Goal: Use online tool/utility: Use online tool/utility

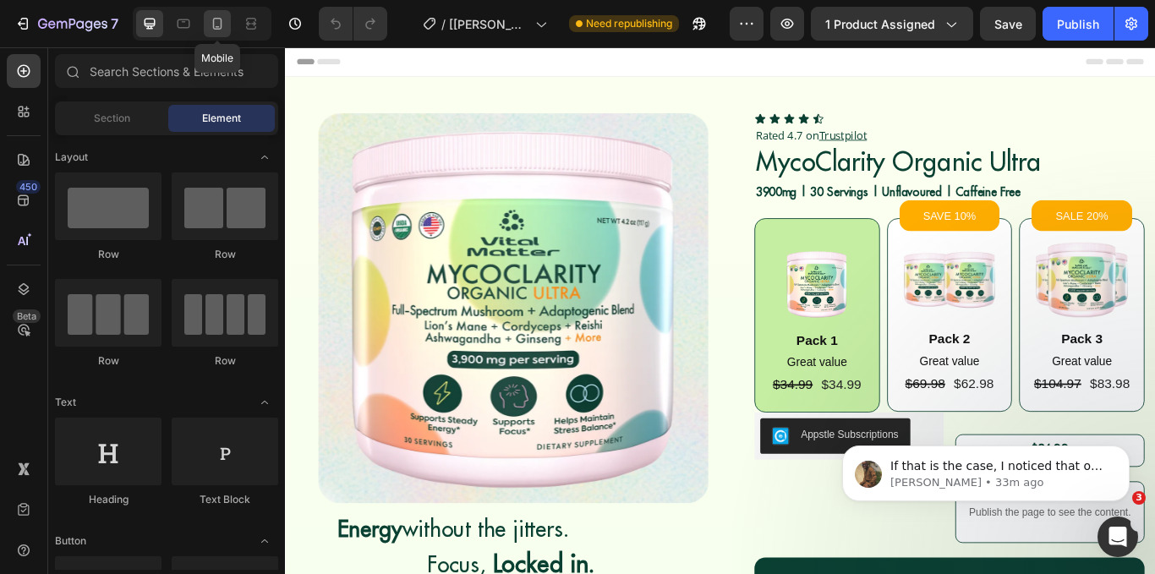
click at [213, 28] on icon at bounding box center [217, 23] width 17 height 17
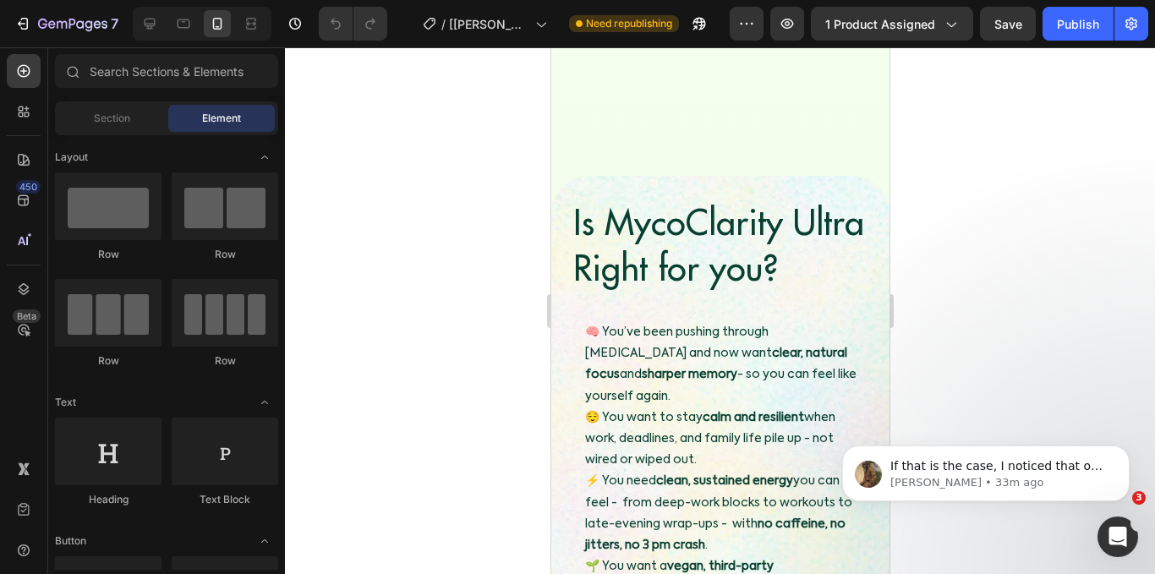
scroll to position [2136, 0]
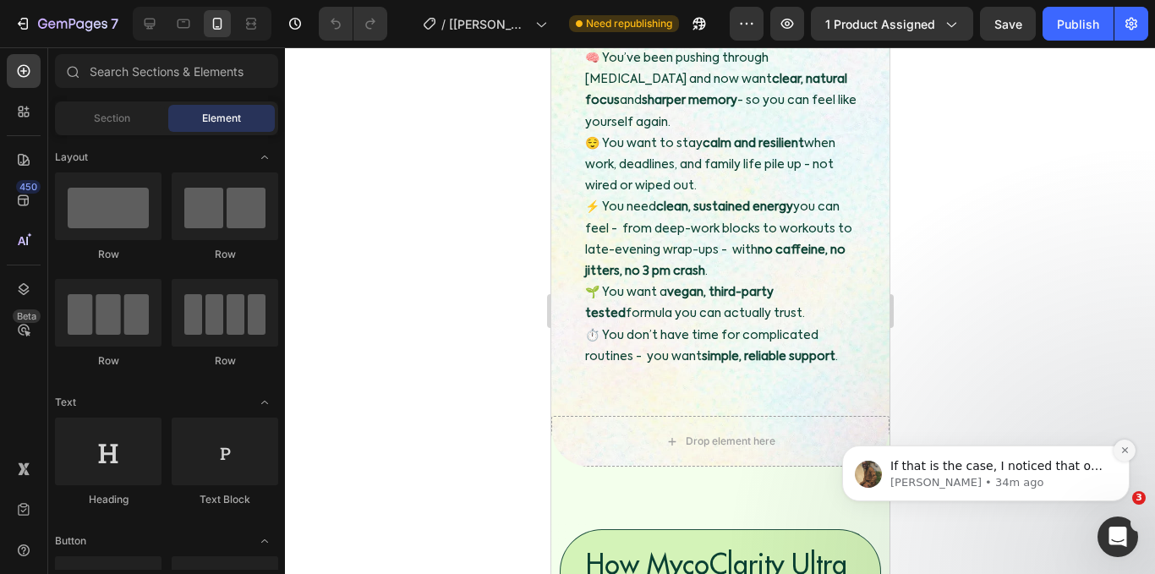
click at [1131, 450] on button "Dismiss notification" at bounding box center [1124, 451] width 22 height 22
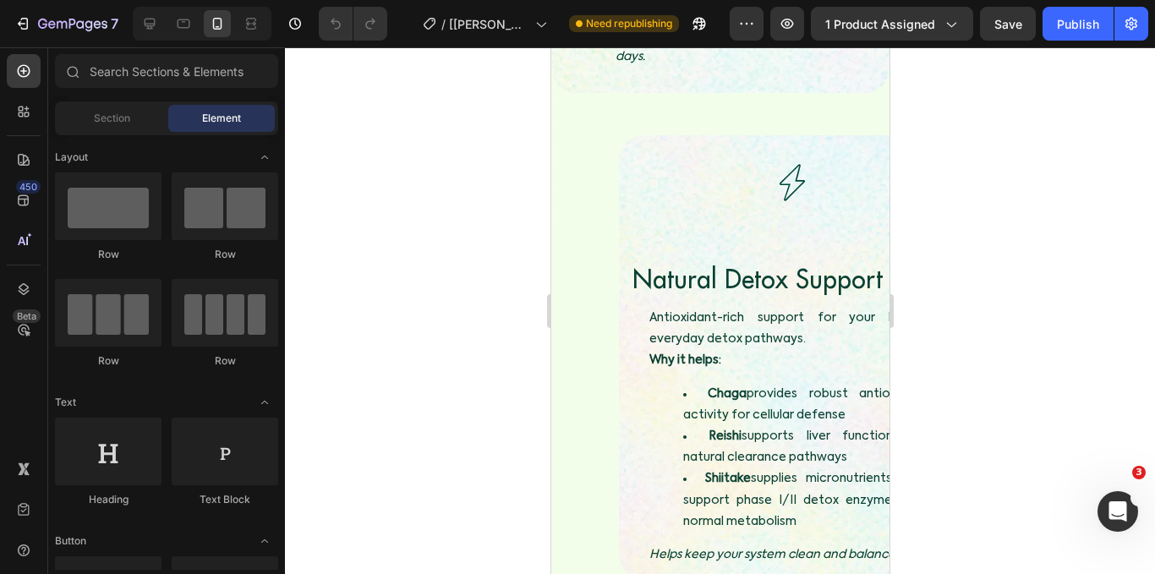
scroll to position [5553, 0]
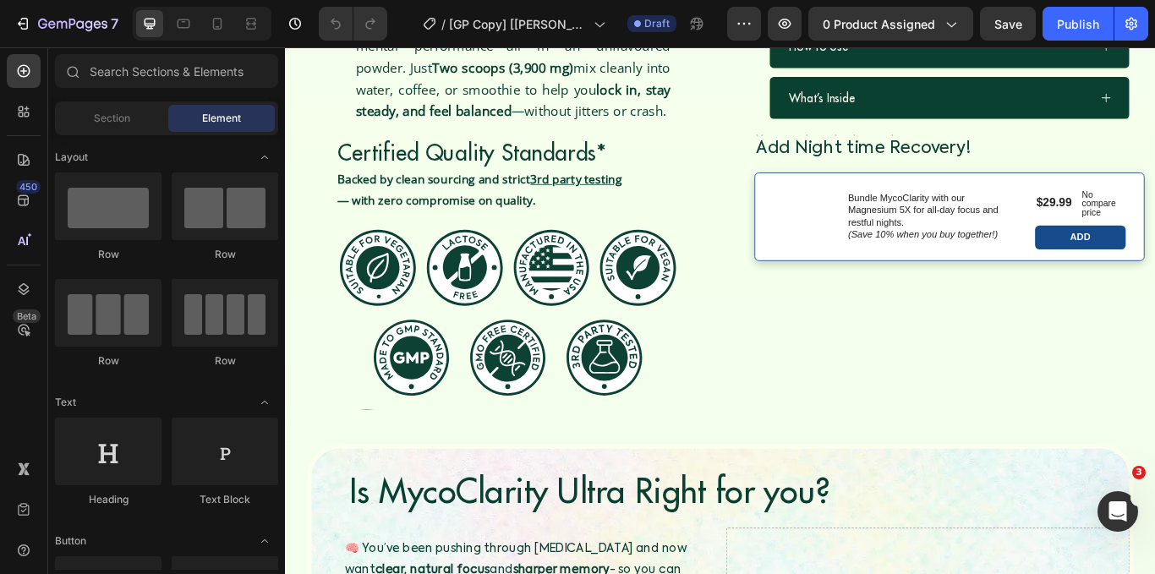
scroll to position [985, 0]
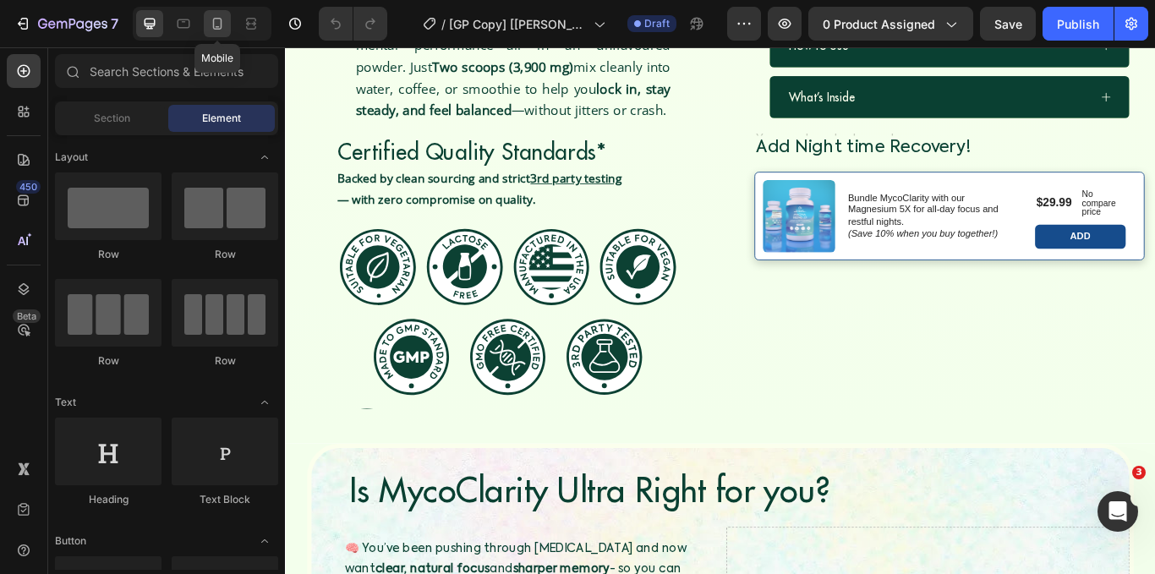
click at [225, 22] on icon at bounding box center [217, 23] width 17 height 17
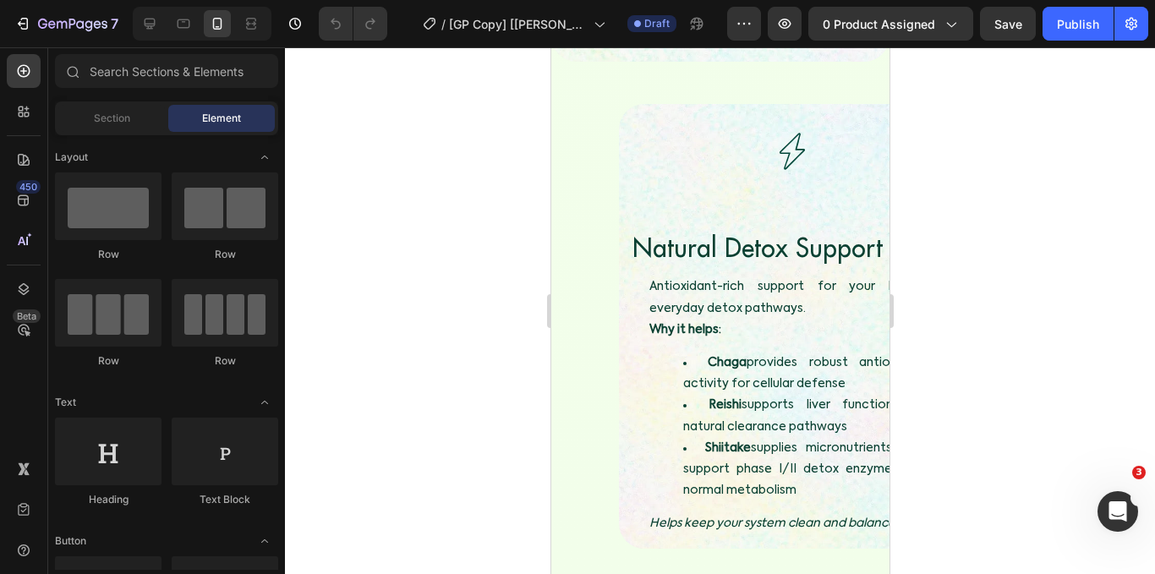
scroll to position [5411, 0]
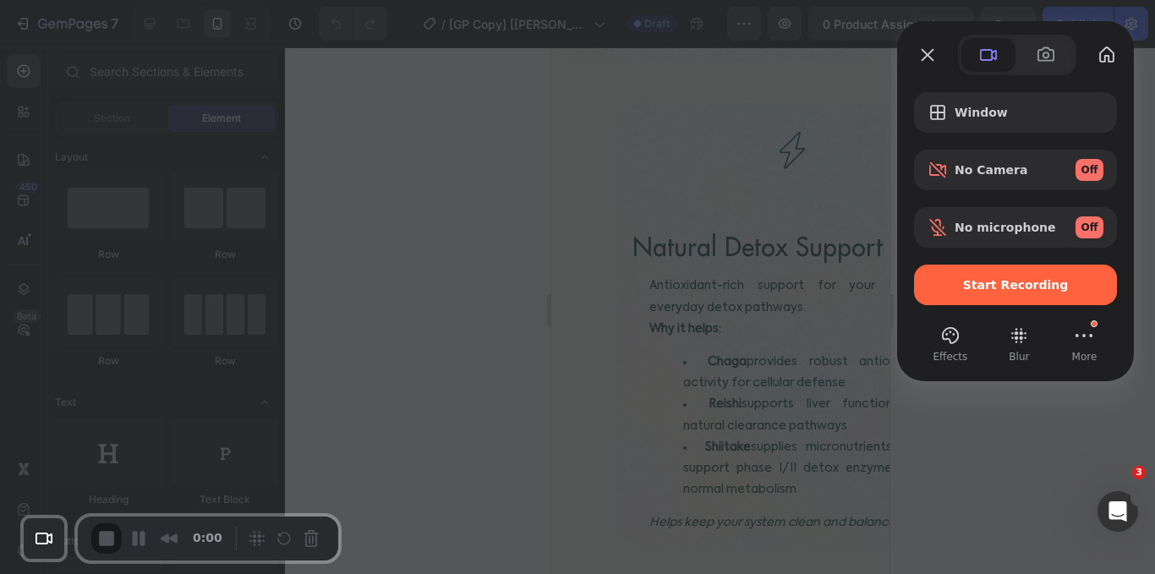
click at [583, 151] on div at bounding box center [577, 287] width 1155 height 574
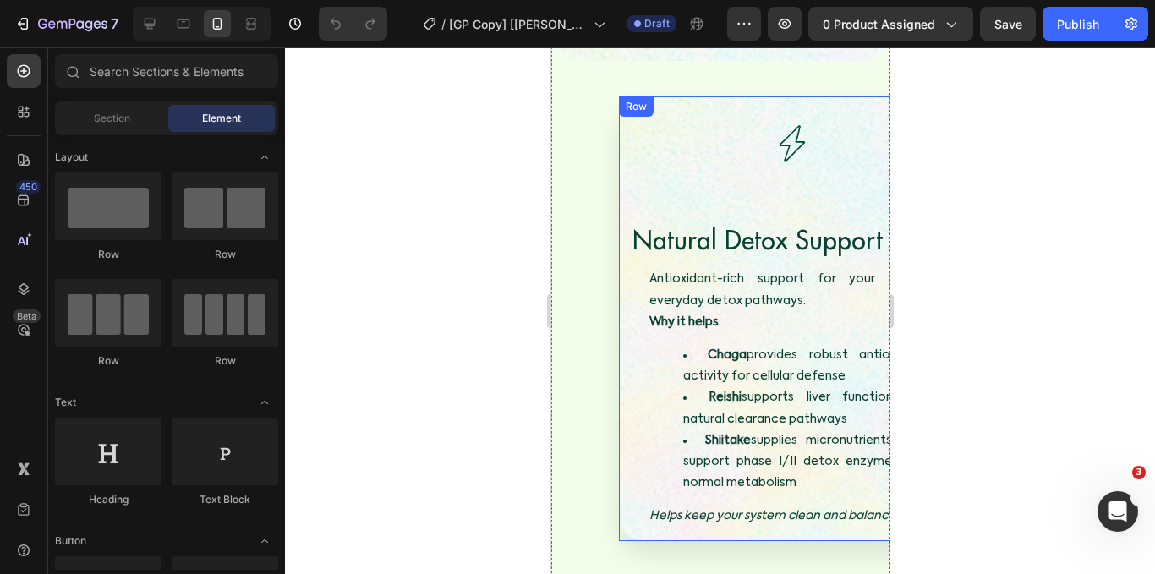
click at [618, 142] on div "Image Natural Detox Support Heading Row Image Antioxidant-rich support for your…" at bounding box center [787, 318] width 338 height 445
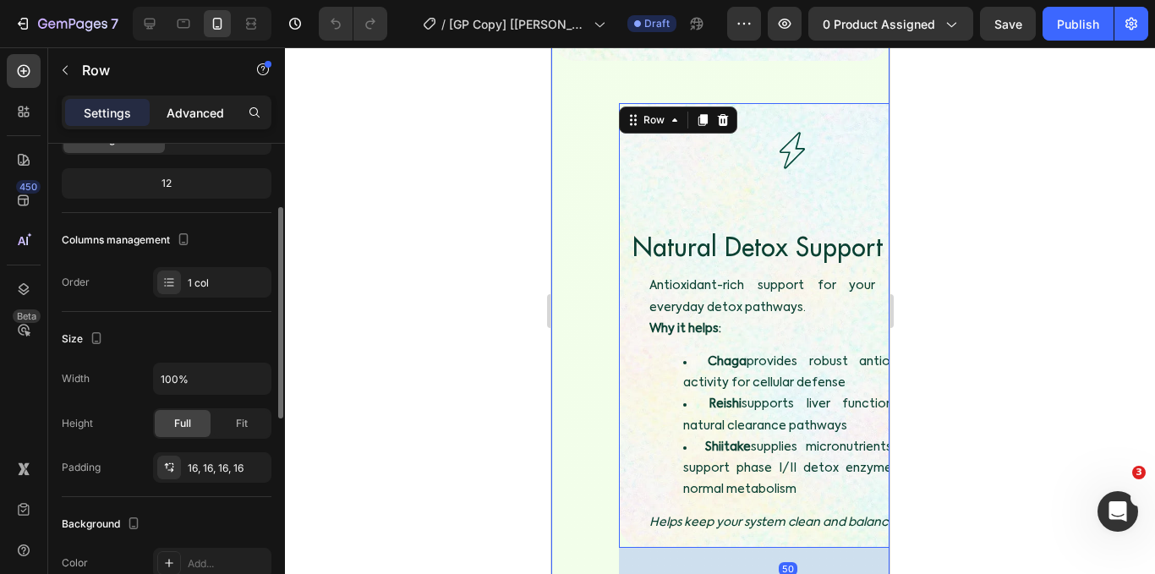
scroll to position [154, 0]
click at [183, 107] on p "Advanced" at bounding box center [195, 113] width 57 height 18
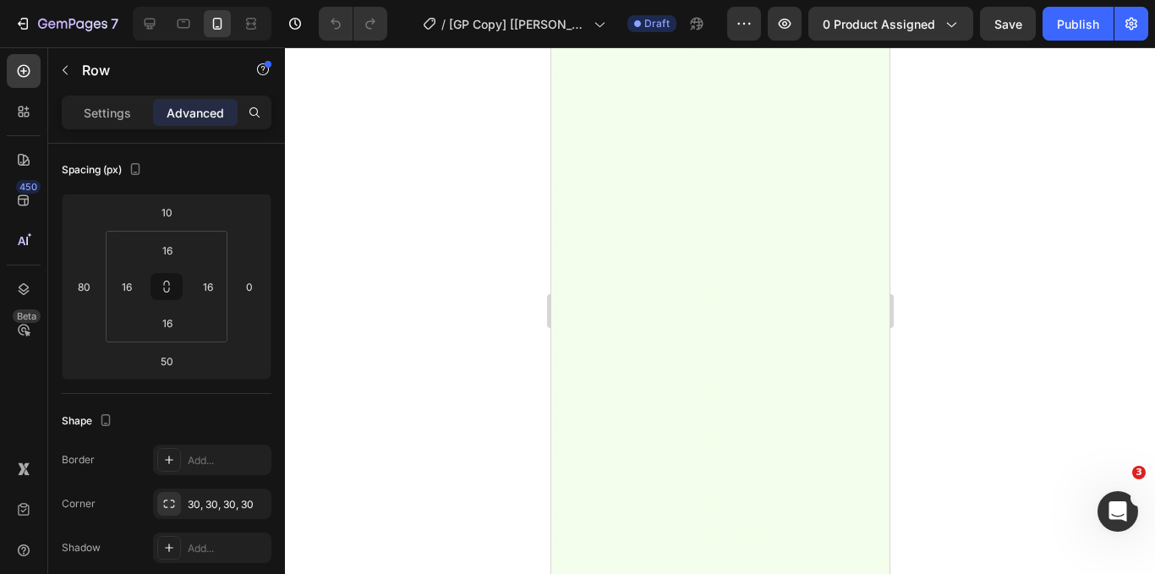
scroll to position [0, 0]
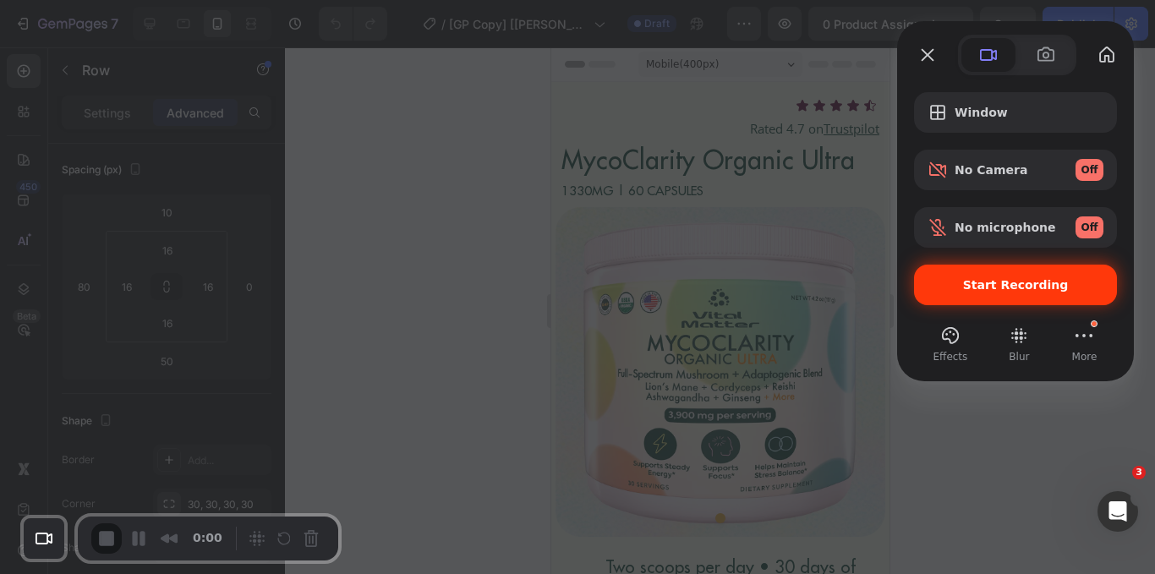
click at [998, 292] on span "Start Recording" at bounding box center [1016, 285] width 106 height 14
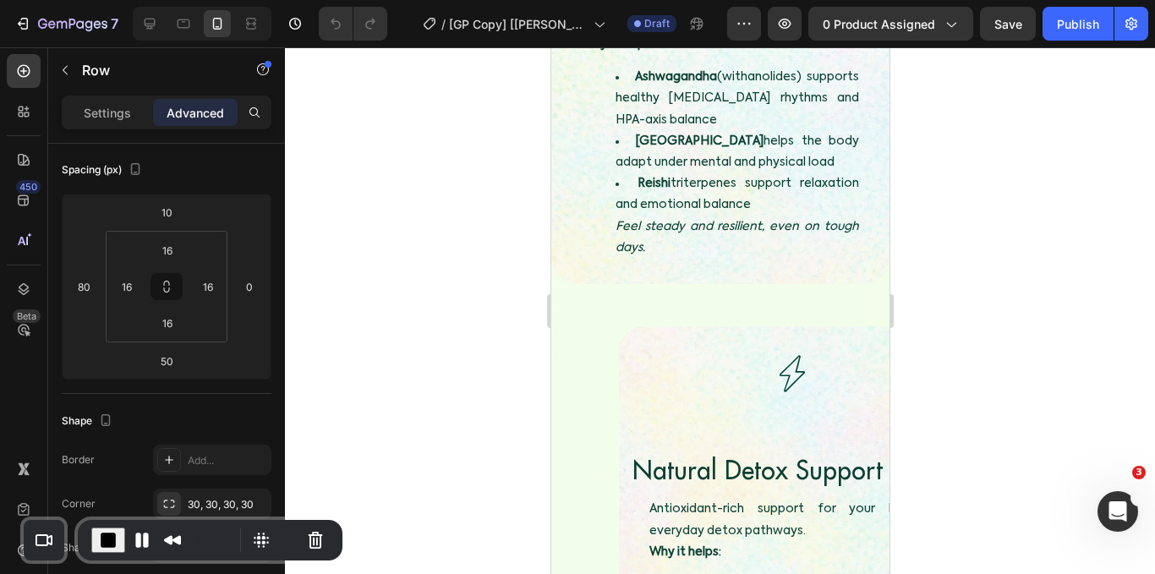
scroll to position [5178, 0]
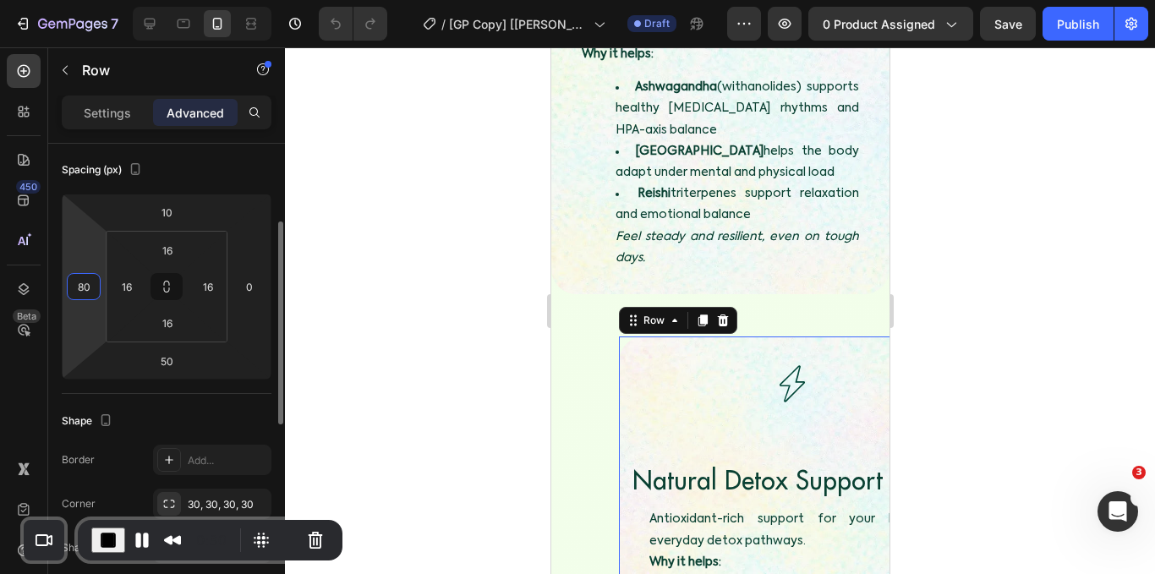
click at [95, 282] on input "80" at bounding box center [83, 286] width 25 height 25
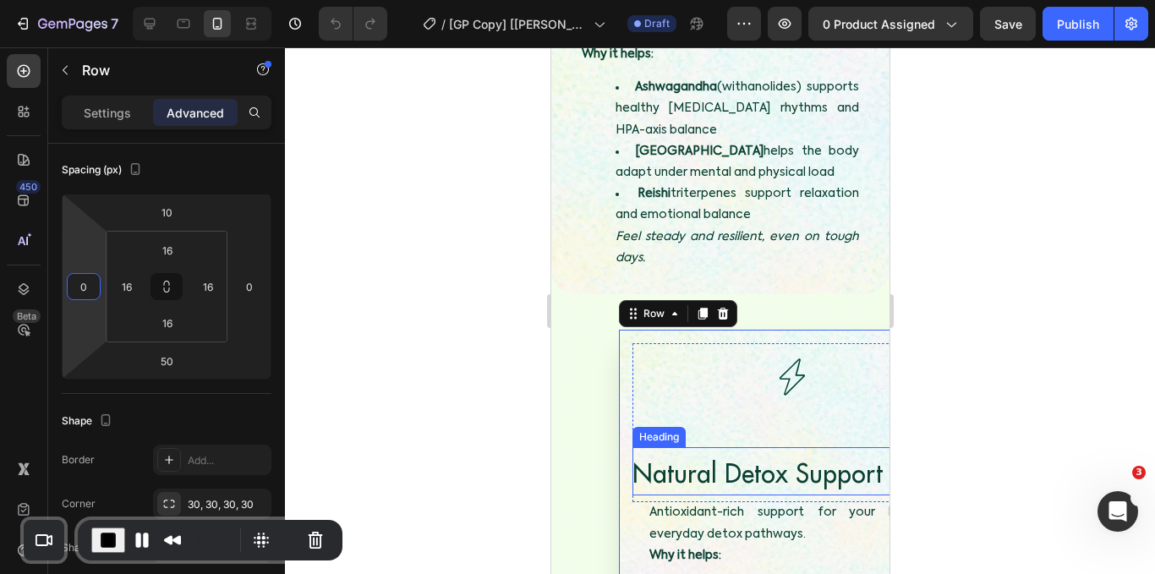
scroll to position [5287, 0]
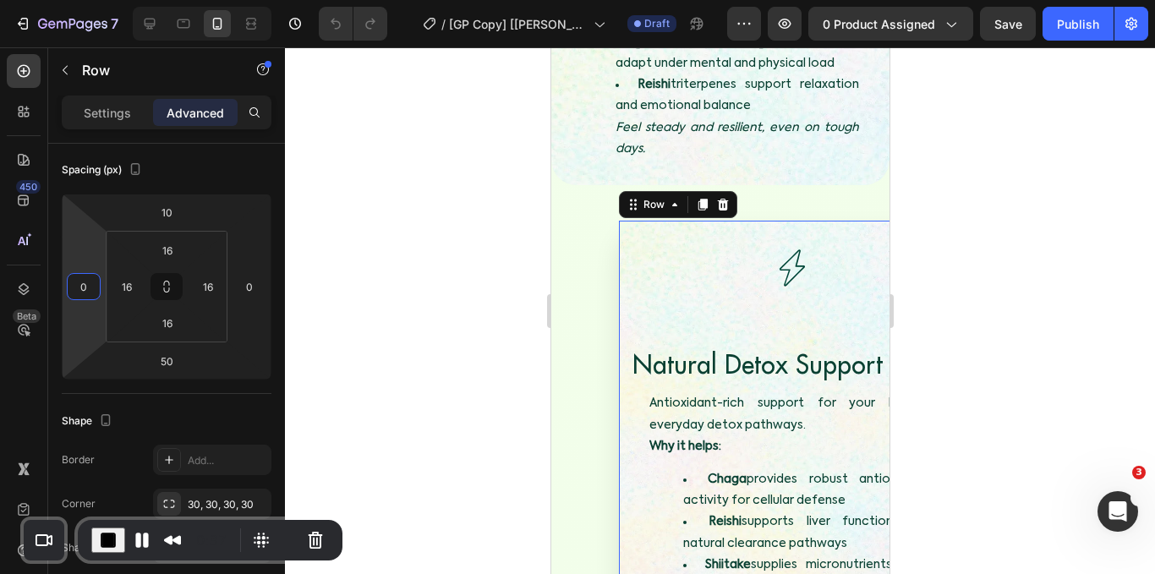
type input "0"
click at [622, 411] on div "Image Natural Detox Support Heading Row Image Antioxidant-rich support for your…" at bounding box center [787, 443] width 338 height 445
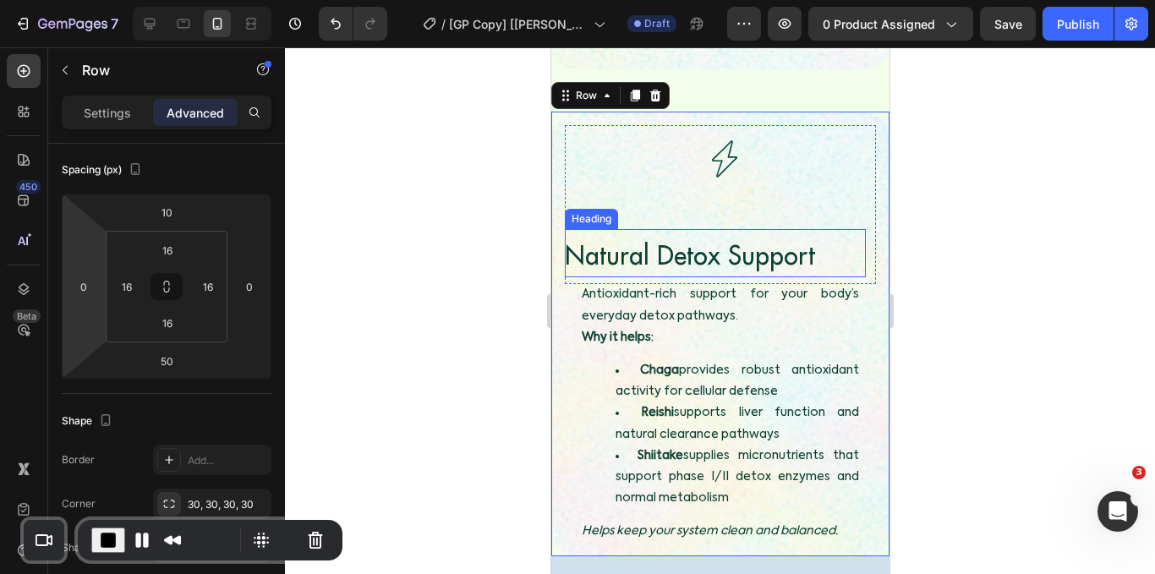
scroll to position [5404, 0]
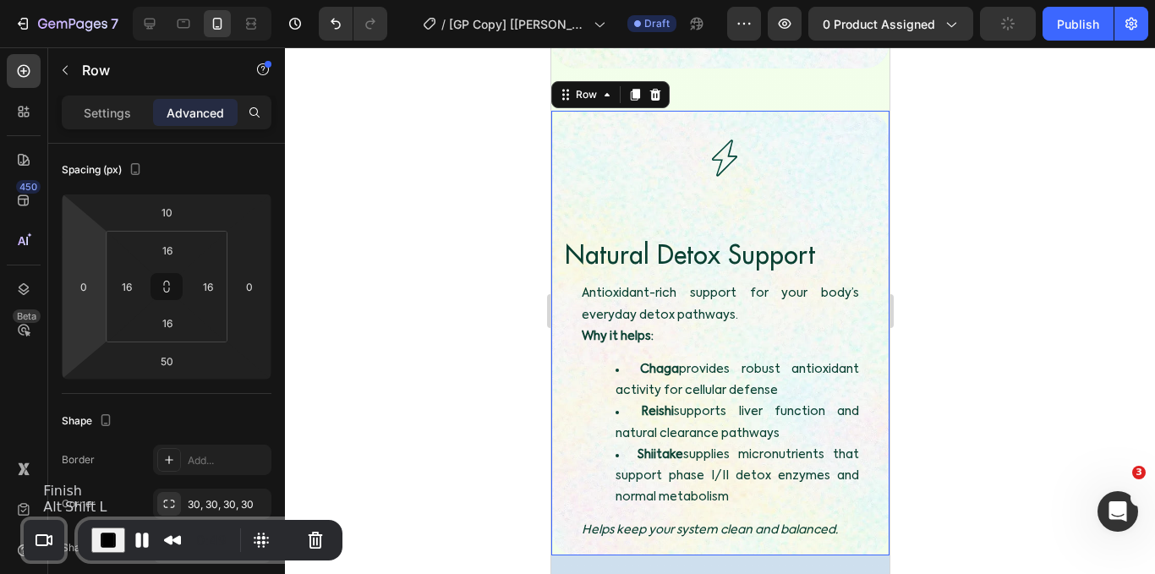
click at [115, 528] on button "End Recording" at bounding box center [108, 540] width 34 height 25
